Goal: Task Accomplishment & Management: Use online tool/utility

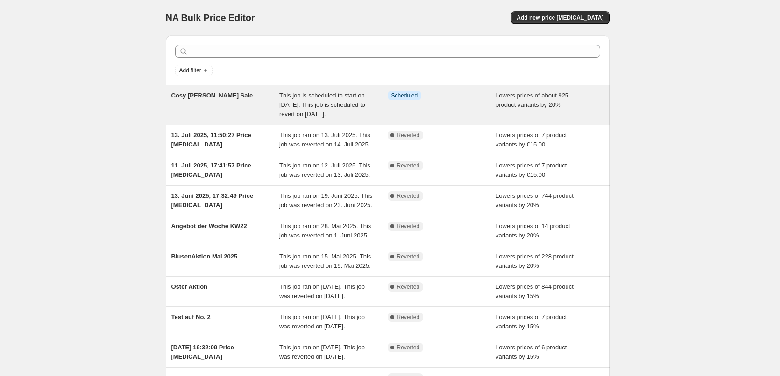
click at [312, 112] on span "This job is scheduled to start on [DATE]. This job is scheduled to revert on [D…" at bounding box center [322, 105] width 86 height 26
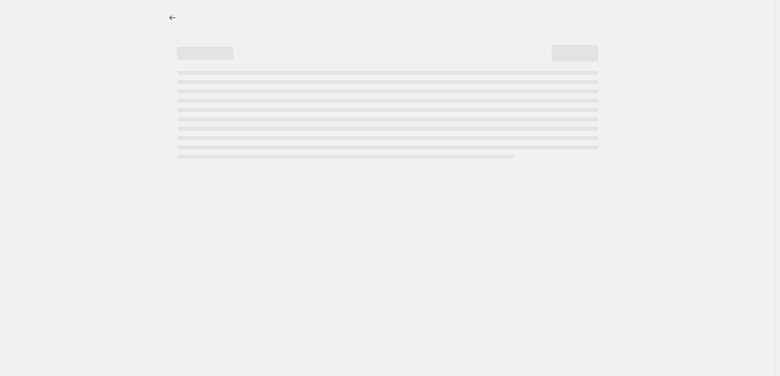
select select "percentage"
select select "not_equal"
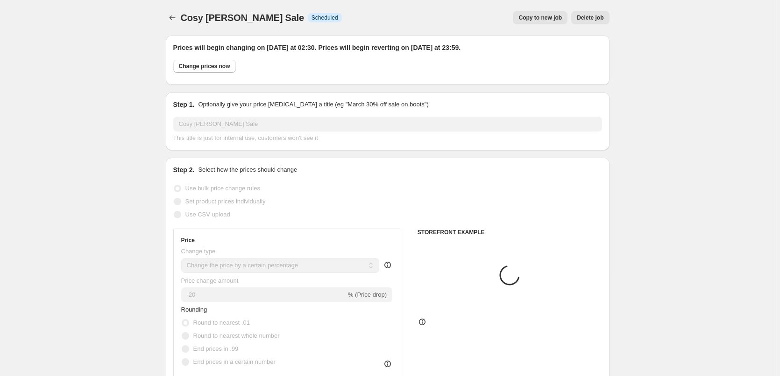
select select "collection"
select select "product"
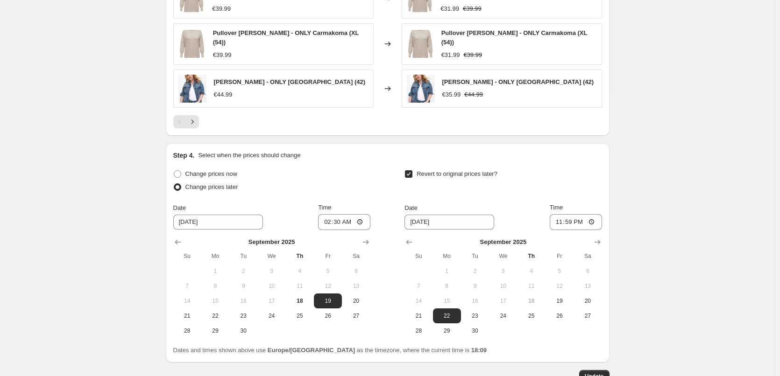
scroll to position [930, 0]
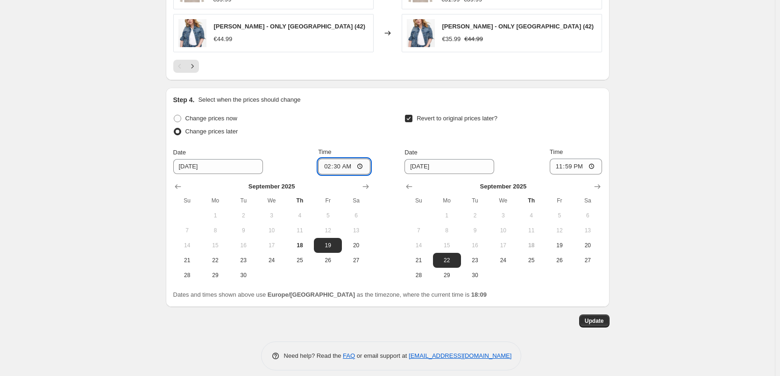
click at [344, 159] on input "02:30" at bounding box center [344, 167] width 52 height 16
type input "00:30"
click at [603, 318] on span "Update" at bounding box center [594, 321] width 19 height 7
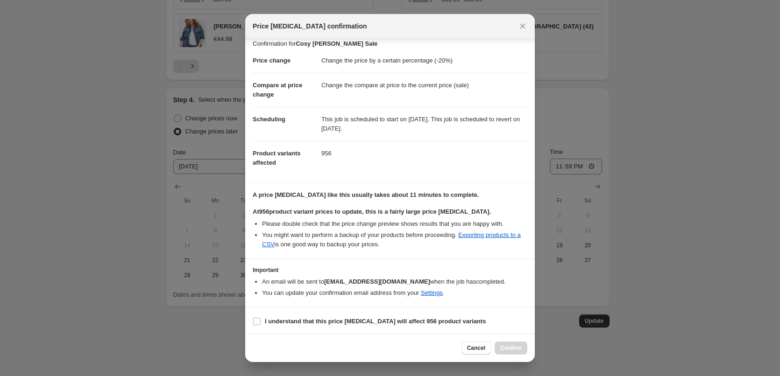
scroll to position [9, 0]
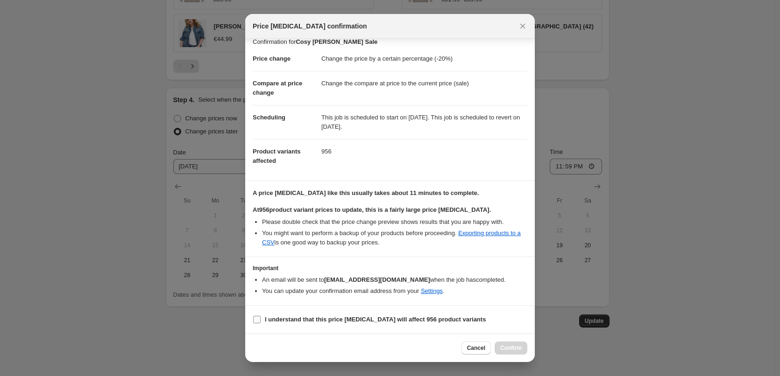
click at [256, 319] on input "I understand that this price [MEDICAL_DATA] will affect 956 product variants" at bounding box center [256, 319] width 7 height 7
checkbox input "true"
click at [518, 348] on span "Confirm" at bounding box center [510, 348] width 21 height 7
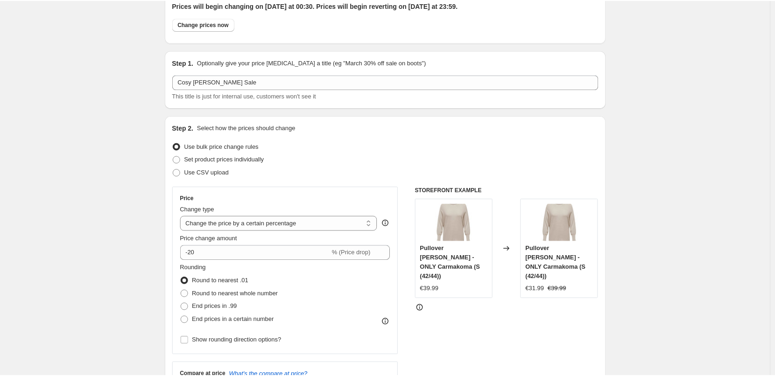
scroll to position [0, 0]
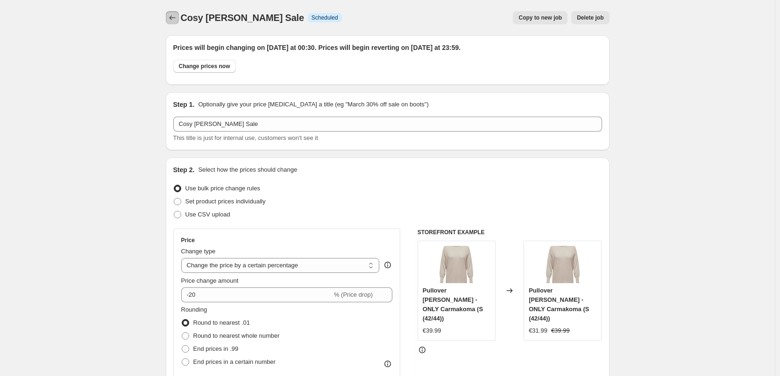
click at [171, 18] on icon "Price change jobs" at bounding box center [172, 17] width 9 height 9
